Goal: Transaction & Acquisition: Purchase product/service

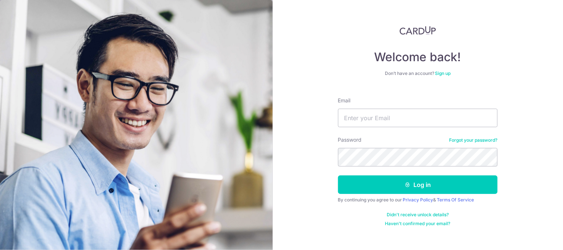
type input "[EMAIL_ADDRESS][DOMAIN_NAME]"
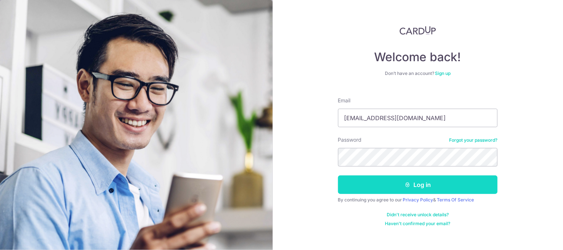
click at [406, 188] on button "Log in" at bounding box center [418, 185] width 160 height 19
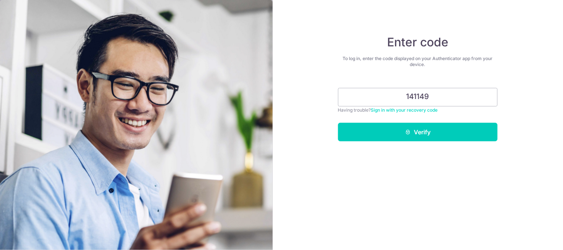
type input "141149"
click at [338, 123] on button "Verify" at bounding box center [418, 132] width 160 height 19
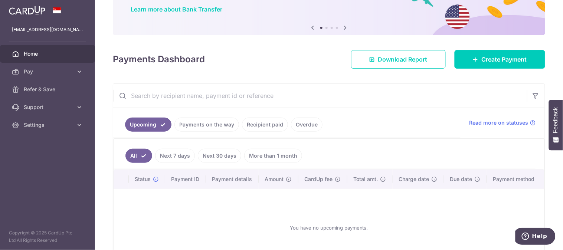
scroll to position [113, 0]
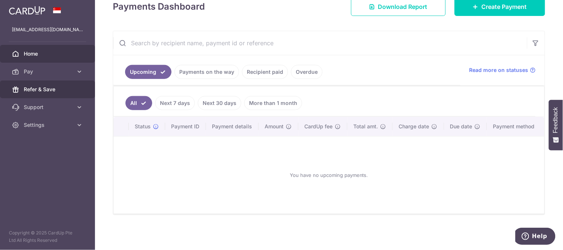
click at [43, 88] on span "Refer & Save" at bounding box center [48, 89] width 49 height 7
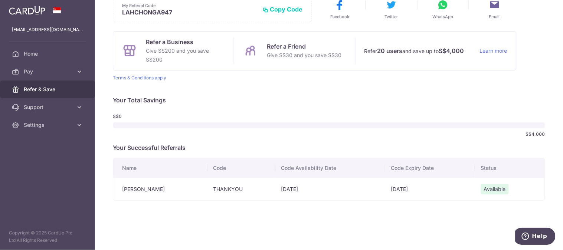
scroll to position [43, 0]
drag, startPoint x: 213, startPoint y: 188, endPoint x: 243, endPoint y: 183, distance: 30.1
click at [243, 183] on td "THANKYOU" at bounding box center [241, 188] width 68 height 23
copy td "THANKYOU"
click at [44, 76] on link "Pay" at bounding box center [47, 72] width 95 height 18
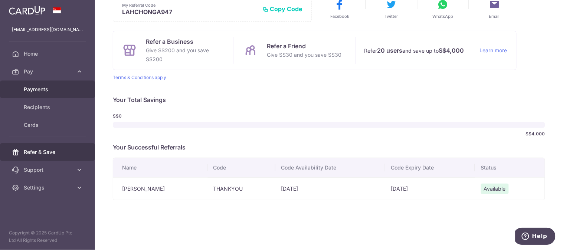
click at [52, 83] on link "Payments" at bounding box center [47, 90] width 95 height 18
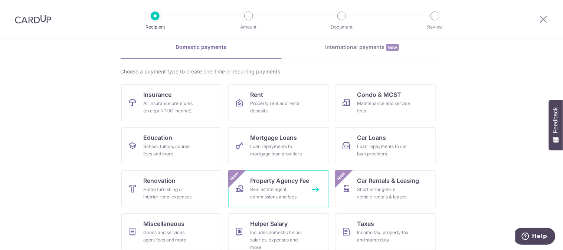
scroll to position [34, 0]
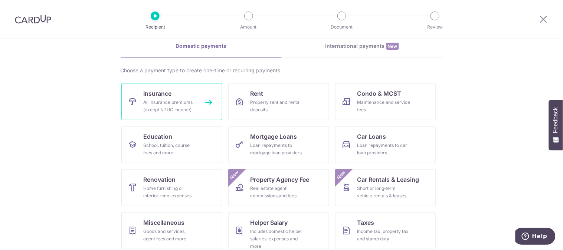
click at [150, 98] on span "Insurance" at bounding box center [158, 93] width 28 height 9
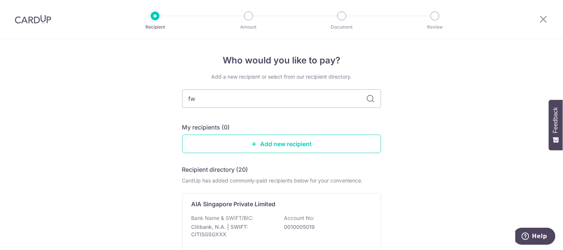
type input "fwd"
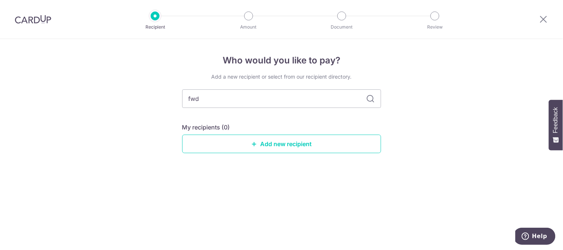
click at [373, 96] on icon at bounding box center [370, 98] width 9 height 9
click at [264, 101] on input "fwd" at bounding box center [281, 98] width 199 height 19
type input "f"
type input "FWD"
click at [371, 96] on icon at bounding box center [370, 98] width 9 height 9
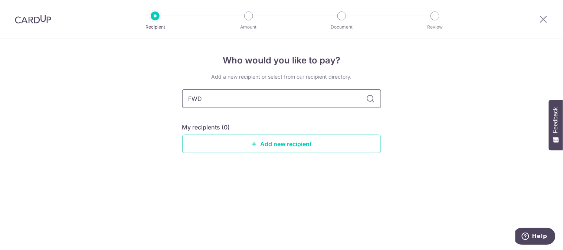
click at [313, 99] on input "FWD" at bounding box center [281, 98] width 199 height 19
click at [275, 148] on link "Add new recipient" at bounding box center [281, 144] width 199 height 19
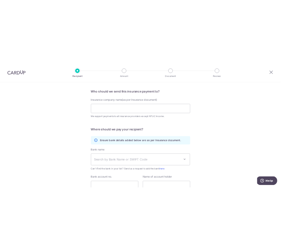
scroll to position [60, 0]
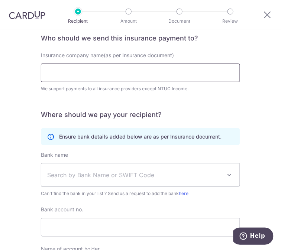
click at [72, 72] on input "Insurance company name(as per Insurance document)" at bounding box center [140, 72] width 199 height 19
paste input "THANKYOU"
type input "T"
click at [64, 74] on input "Insurance company name(as per Insurance document)" at bounding box center [140, 72] width 199 height 19
type input "FWD Singapore Pte. Ltd."
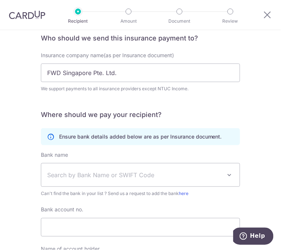
click at [87, 175] on span "Search by Bank Name or SWIFT Code" at bounding box center [134, 174] width 174 height 9
click at [4, 130] on div "Who would you like to pay? Your recipient does not need a CardUp account to rec…" at bounding box center [140, 152] width 281 height 365
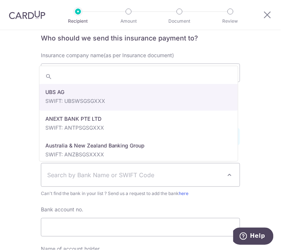
drag, startPoint x: 108, startPoint y: 173, endPoint x: 111, endPoint y: 168, distance: 5.0
click at [108, 172] on span "Search by Bank Name or SWIFT Code" at bounding box center [134, 174] width 174 height 9
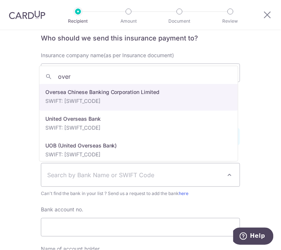
type input "over"
select select "12"
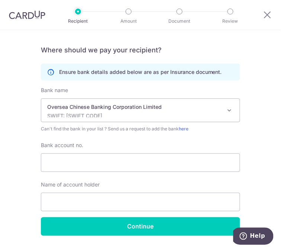
scroll to position [145, 0]
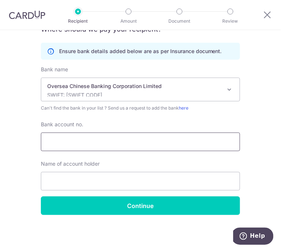
click at [143, 145] on input "Bank account no." at bounding box center [140, 141] width 199 height 19
click at [114, 145] on input "713-858975" at bounding box center [140, 141] width 199 height 19
paste input "THANKYOU"
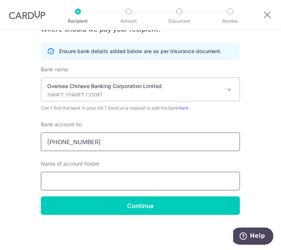
type input "[PHONE_NUMBER]"
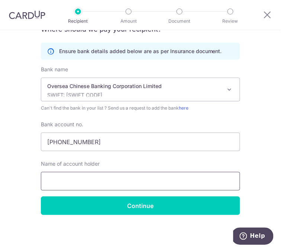
click at [86, 188] on input "text" at bounding box center [140, 181] width 199 height 19
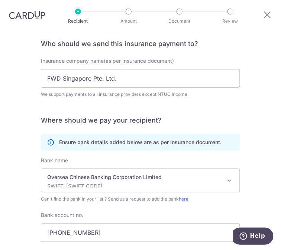
scroll to position [34, 0]
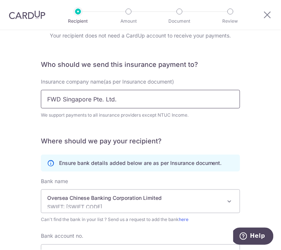
click at [83, 98] on input "FWD Singapore Pte. Ltd." at bounding box center [140, 99] width 199 height 19
drag, startPoint x: 128, startPoint y: 99, endPoint x: 45, endPoint y: 102, distance: 82.8
click at [45, 102] on input "FWD Singapore Pte. Ltd." at bounding box center [140, 99] width 199 height 19
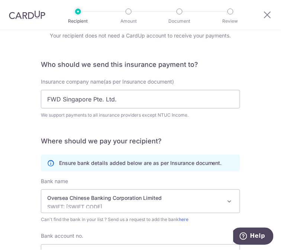
click at [183, 128] on form "Who should we send this insurance payment to? Insurance company name(as per Ins…" at bounding box center [140, 193] width 199 height 266
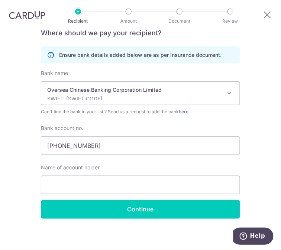
scroll to position [145, 0]
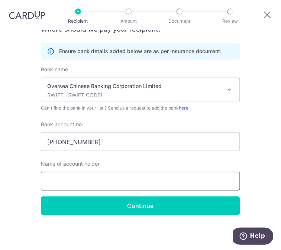
click at [95, 184] on input "text" at bounding box center [140, 181] width 199 height 19
paste input "FWD Singapore Pte. Ltd."
type input "FWD Singapore Pte. Ltd."
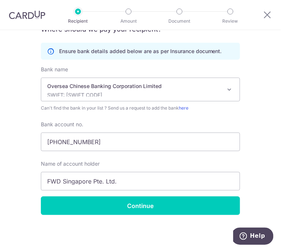
click at [137, 163] on div "Name of account holder FWD Singapore Pte. Ltd." at bounding box center [140, 175] width 199 height 30
click at [215, 90] on div "Oversea Chinese Banking Corporation Limited SWIFT: OCBCSGSGXXX" at bounding box center [134, 89] width 174 height 14
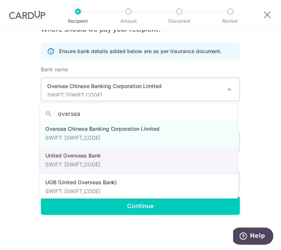
scroll to position [0, 0]
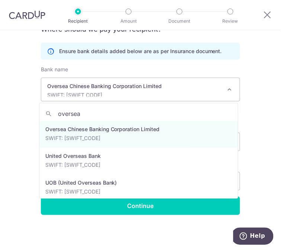
type input "oversea"
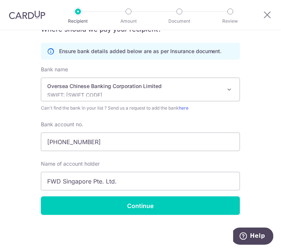
click at [234, 114] on div "Bank name Select Bank UBS AG ANEXT BANK PTE LTD Australia & New Zealand Banking…" at bounding box center [140, 131] width 199 height 131
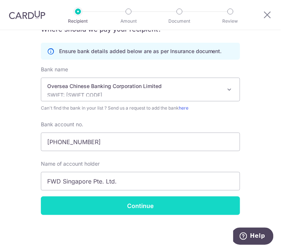
click at [108, 210] on input "Continue" at bounding box center [140, 205] width 199 height 19
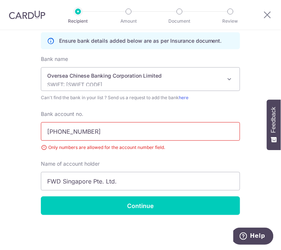
click at [59, 131] on input "[PHONE_NUMBER]" at bounding box center [140, 131] width 199 height 19
type input "713858975001"
click at [246, 158] on div "Who would you like to pay? Your recipient does not need a CardUp account to rec…" at bounding box center [140, 62] width 281 height 376
click at [143, 215] on div "Who would you like to pay? Your recipient does not need a CardUp account to rec…" at bounding box center [140, 62] width 281 height 376
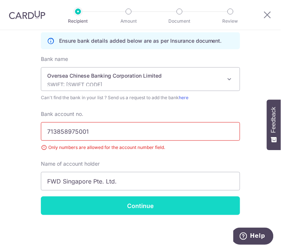
click at [140, 201] on input "Continue" at bounding box center [140, 205] width 199 height 19
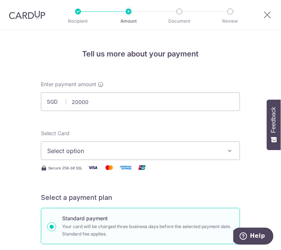
type input "20,000.00"
click at [184, 135] on div "Select Card Select option Add credit card Your Cards **** 1037 **** 8110" at bounding box center [140, 145] width 199 height 30
click at [167, 153] on span "Select option" at bounding box center [135, 150] width 176 height 9
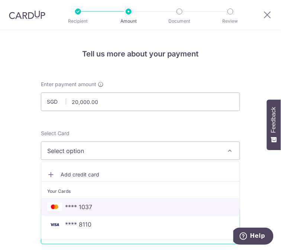
drag, startPoint x: 93, startPoint y: 205, endPoint x: 7, endPoint y: 173, distance: 91.6
click at [94, 205] on span "**** 1037" at bounding box center [140, 206] width 186 height 9
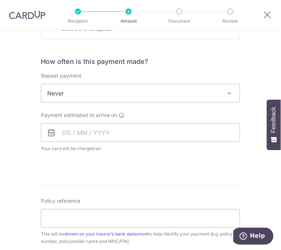
scroll to position [249, 0]
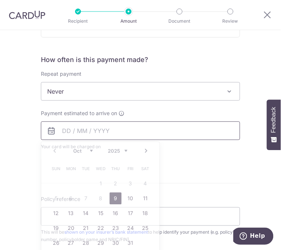
click at [108, 135] on input "text" at bounding box center [140, 130] width 199 height 19
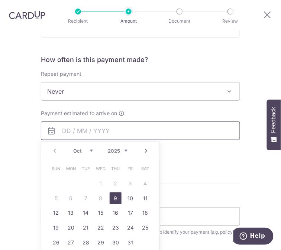
drag, startPoint x: 108, startPoint y: 135, endPoint x: 210, endPoint y: 184, distance: 113.4
click at [210, 184] on form "Enter payment amount SGD 20,000.00 20000.00 Recipient added successfully! Selec…" at bounding box center [140, 123] width 199 height 583
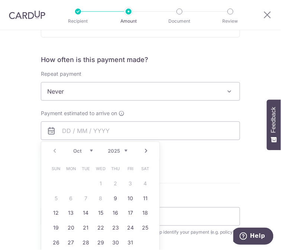
drag, startPoint x: 92, startPoint y: 198, endPoint x: 104, endPoint y: 192, distance: 14.1
click at [98, 196] on table "Sun Mon Tue Wed Thu Fri Sat 1 2 3 4 5 6 7 8 9 10 11 12 13 14 15 16 17 18 19 20 …" at bounding box center [101, 205] width 104 height 89
click at [110, 199] on link "9" at bounding box center [115, 198] width 12 height 12
type input "09/10/2025"
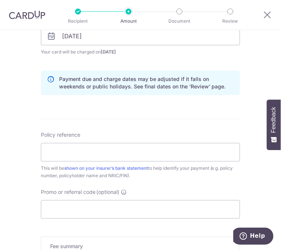
scroll to position [345, 0]
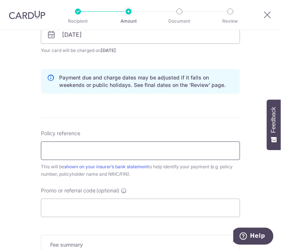
click at [70, 148] on input "Policy reference" at bounding box center [140, 150] width 199 height 19
type input "80564634"
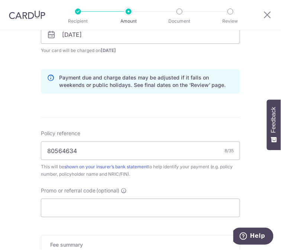
click at [162, 123] on form "Enter payment amount SGD 20,000.00 20000.00 Recipient added successfully! Selec…" at bounding box center [140, 41] width 199 height 613
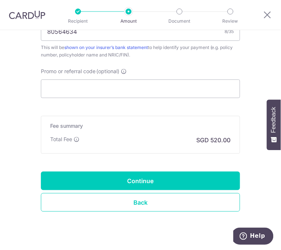
scroll to position [467, 0]
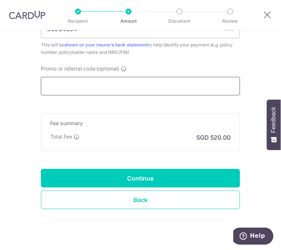
click at [136, 77] on input "Promo or referral code (optional)" at bounding box center [140, 86] width 199 height 19
paste input "FWD Singapore Pte. Ltd."
type input "FWD Singapore Pte. Ltd."
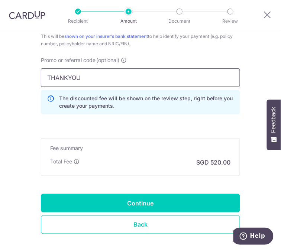
scroll to position [476, 0]
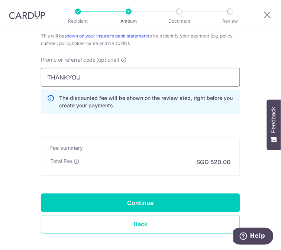
type input "THANKYOU"
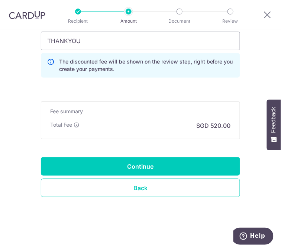
scroll to position [512, 0]
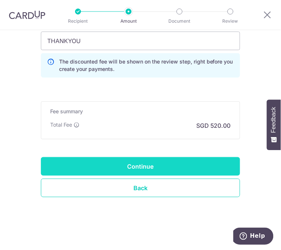
click at [127, 164] on input "Continue" at bounding box center [140, 166] width 199 height 19
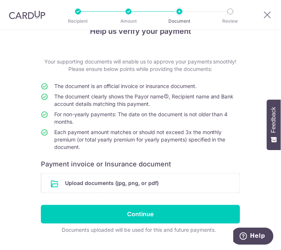
scroll to position [42, 0]
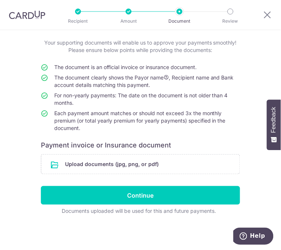
click at [222, 112] on td "Each payment amount matches or should not exceed 3x the monthly premium (or tot…" at bounding box center [147, 121] width 186 height 25
click at [157, 164] on input "file" at bounding box center [140, 163] width 198 height 19
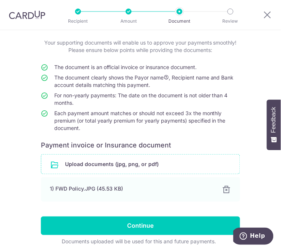
scroll to position [72, 0]
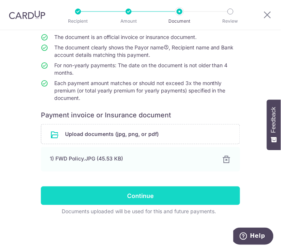
click at [151, 190] on input "Continue" at bounding box center [140, 195] width 199 height 19
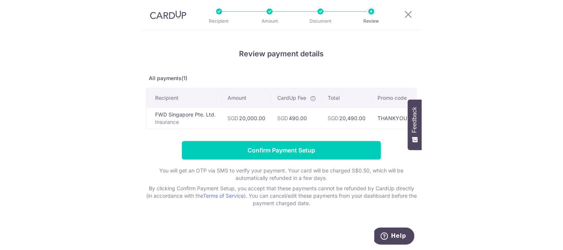
scroll to position [0, 154]
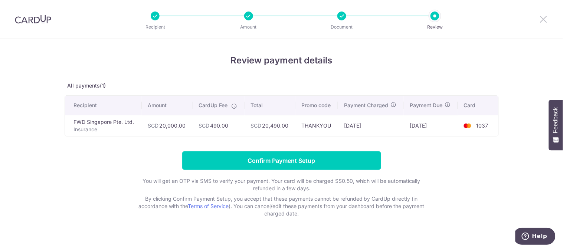
drag, startPoint x: 542, startPoint y: 16, endPoint x: 325, endPoint y: 46, distance: 219.2
click at [280, 15] on icon at bounding box center [543, 18] width 9 height 9
